Goal: Check status: Check status

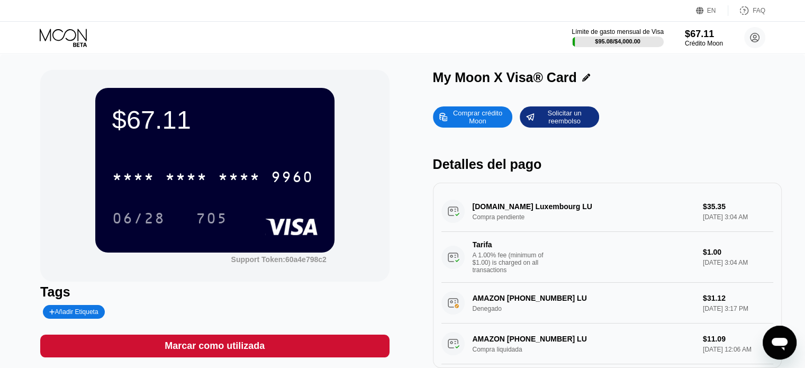
click at [657, 119] on div "Comprar crédito Moon Solicitar un reembolso" at bounding box center [607, 116] width 349 height 21
click at [735, 56] on div "$67.11 * * * * * * * * * * * * 9960 06/28 705 Support Token: 60a4e798c2 Tags Añ…" at bounding box center [402, 224] width 805 height 340
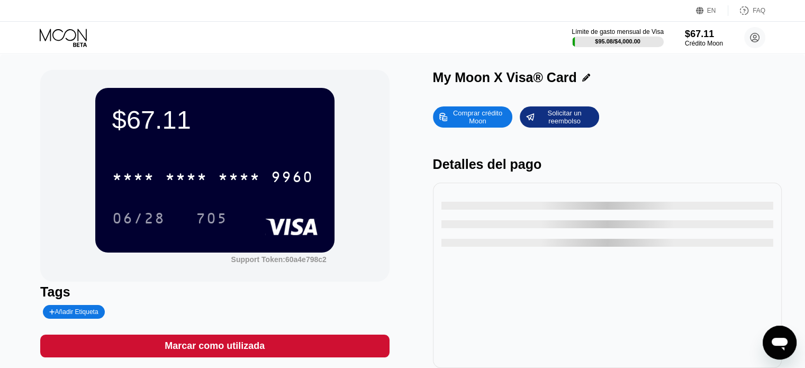
click at [367, 137] on div "$67.11 * * * * * * * * * * * * 9960 06/28 705 Support Token: 60a4e798c2" at bounding box center [214, 176] width 349 height 212
